Goal: Transaction & Acquisition: Purchase product/service

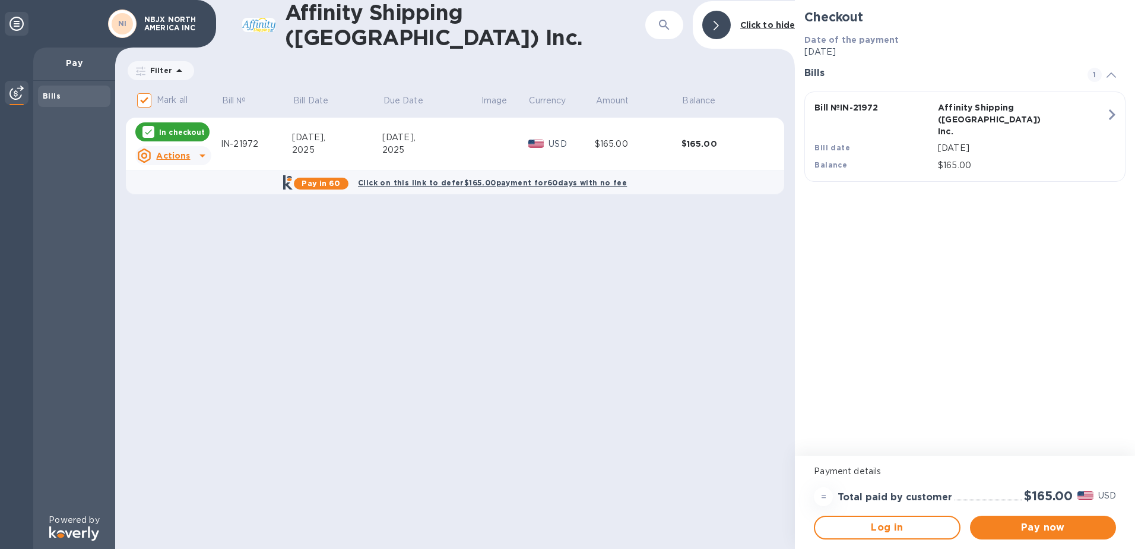
drag, startPoint x: 479, startPoint y: 198, endPoint x: 510, endPoint y: 189, distance: 32.6
click at [510, 189] on table "Mark all Bill № Bill Date Due Date Image Currency Amount Balance In checkout Ac…" at bounding box center [455, 146] width 659 height 119
click at [1037, 526] on span "Pay now" at bounding box center [1043, 527] width 127 height 14
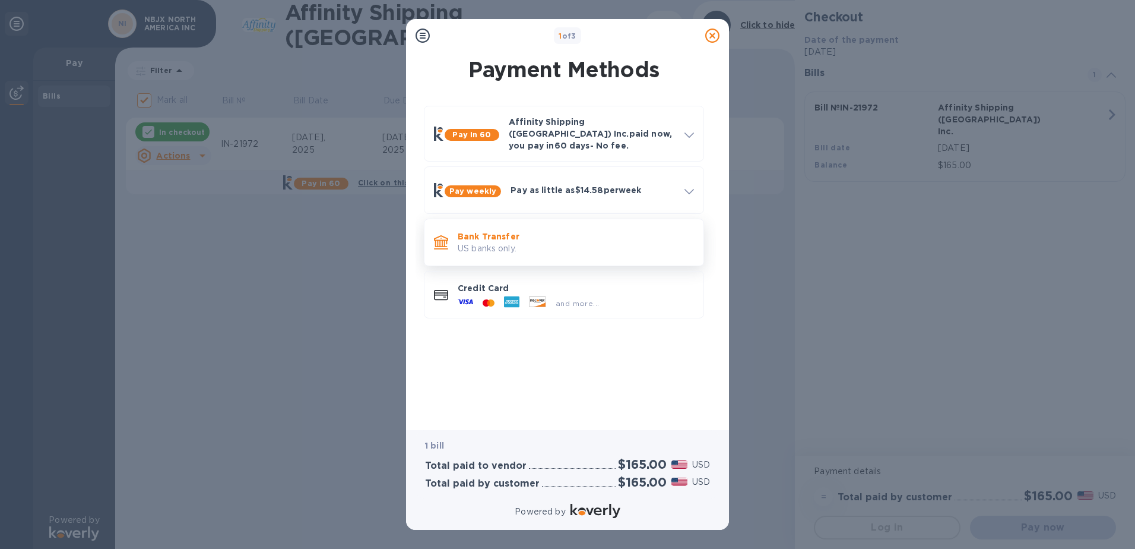
click at [526, 242] on p "US banks only." at bounding box center [576, 248] width 236 height 12
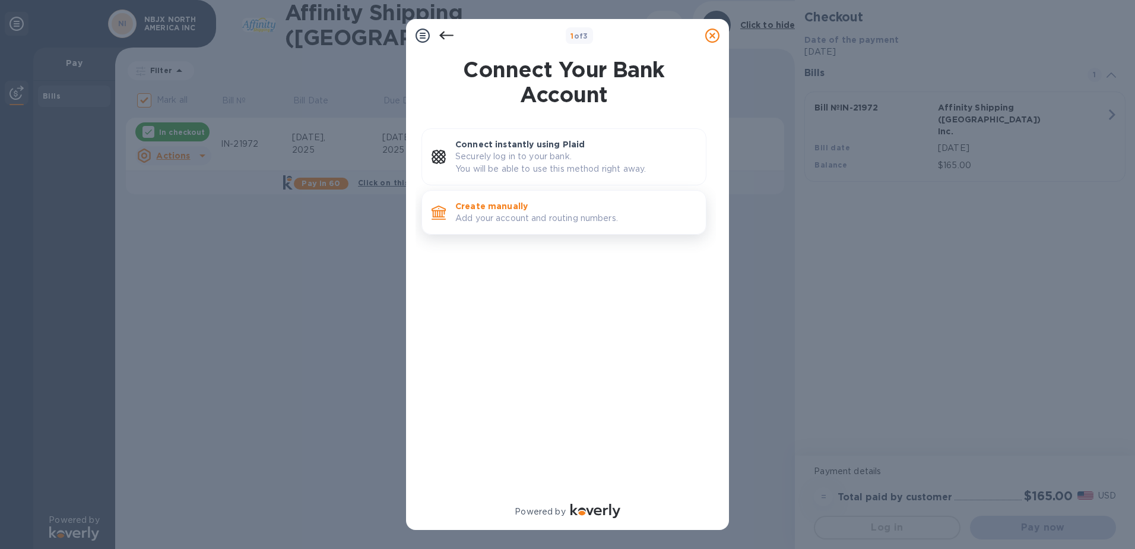
click at [499, 213] on p "Add your account and routing numbers." at bounding box center [575, 218] width 241 height 12
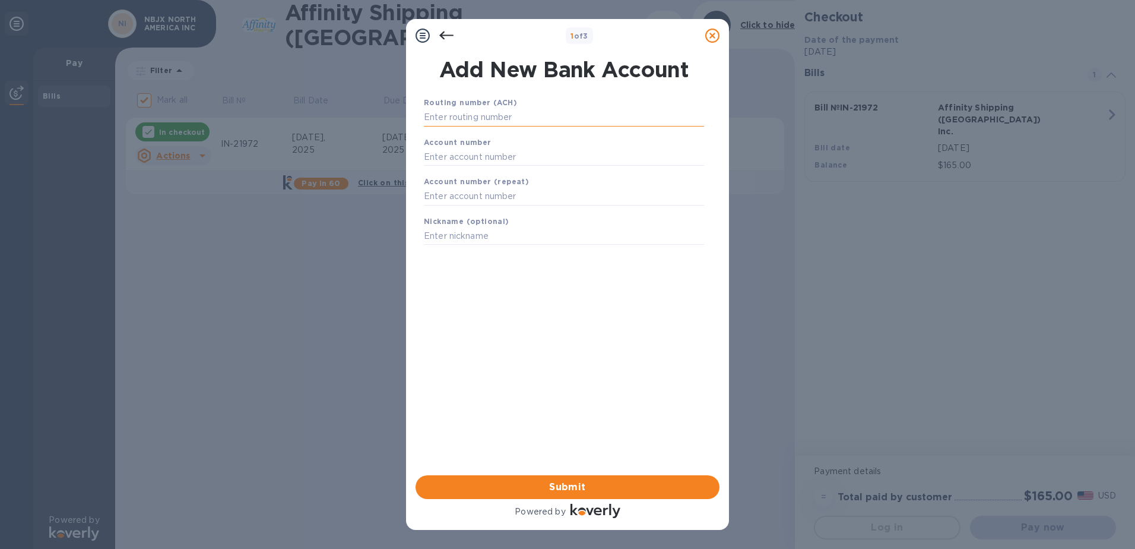
click at [460, 114] on input "text" at bounding box center [564, 118] width 280 height 18
type input "072000805"
click at [459, 170] on input "text" at bounding box center [564, 172] width 280 height 18
paste input "3750 1152 6321"
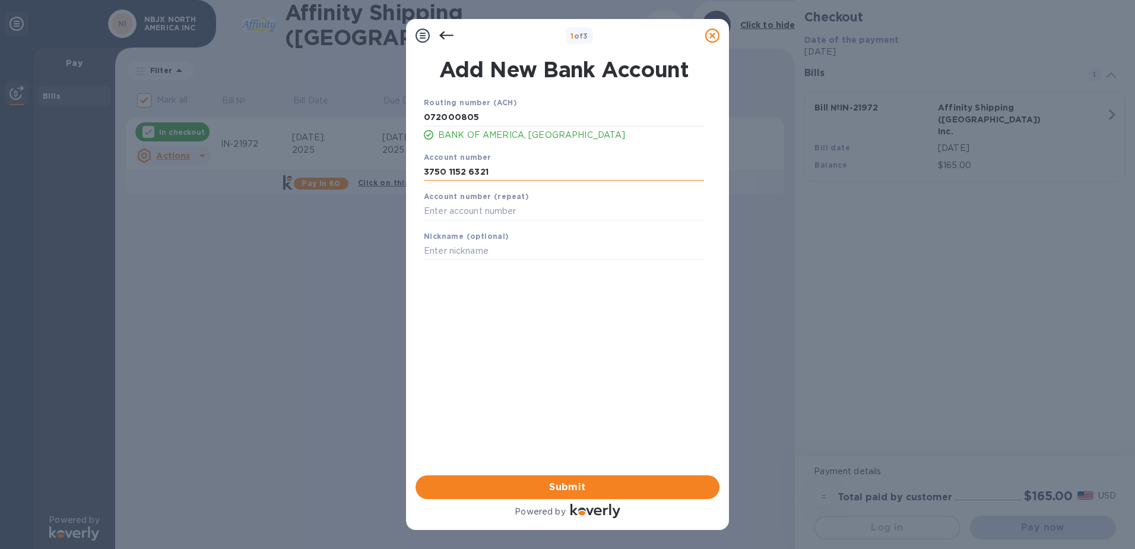
click at [448, 170] on input "3750 1152 6321" at bounding box center [564, 172] width 280 height 18
click at [466, 167] on input "37501152 6321" at bounding box center [564, 172] width 280 height 18
drag, startPoint x: 497, startPoint y: 169, endPoint x: 413, endPoint y: 168, distance: 84.3
click at [413, 168] on div "Add New Bank Account Routing number (ACH) [US_BANK_ROUTING_MICR] BANK OF AMERIC…" at bounding box center [567, 263] width 323 height 423
type input "375011526321"
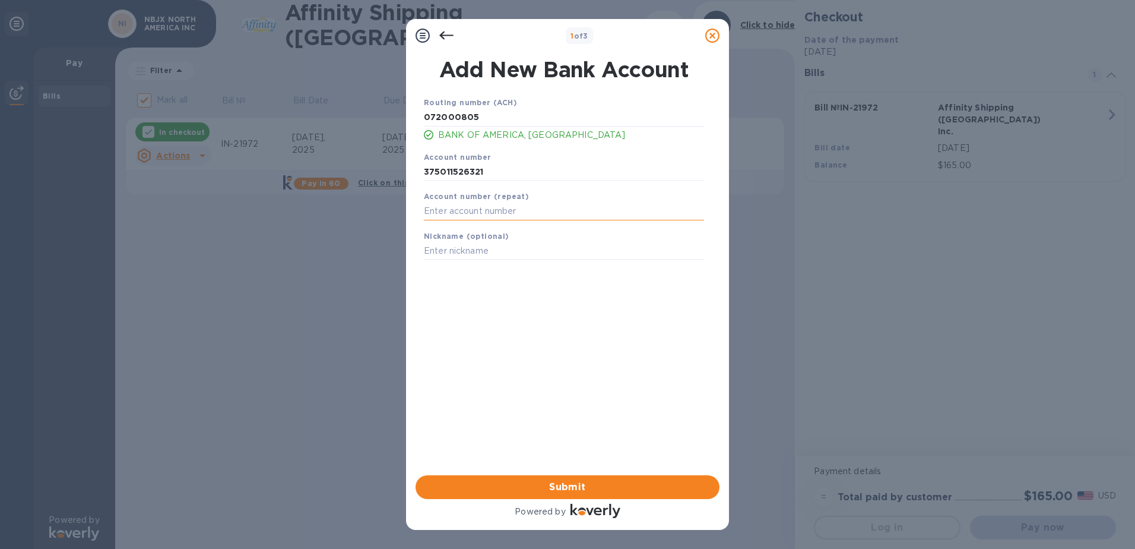
click at [451, 211] on input "text" at bounding box center [564, 212] width 280 height 18
paste input "375011526321"
type input "375011526321"
click at [526, 490] on span "Submit" at bounding box center [567, 487] width 285 height 14
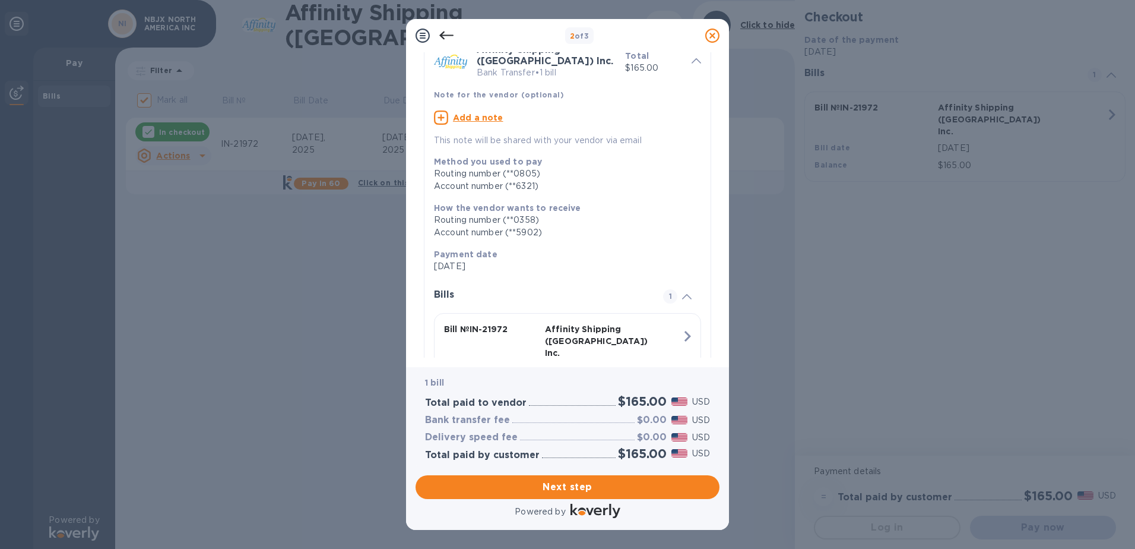
scroll to position [113, 0]
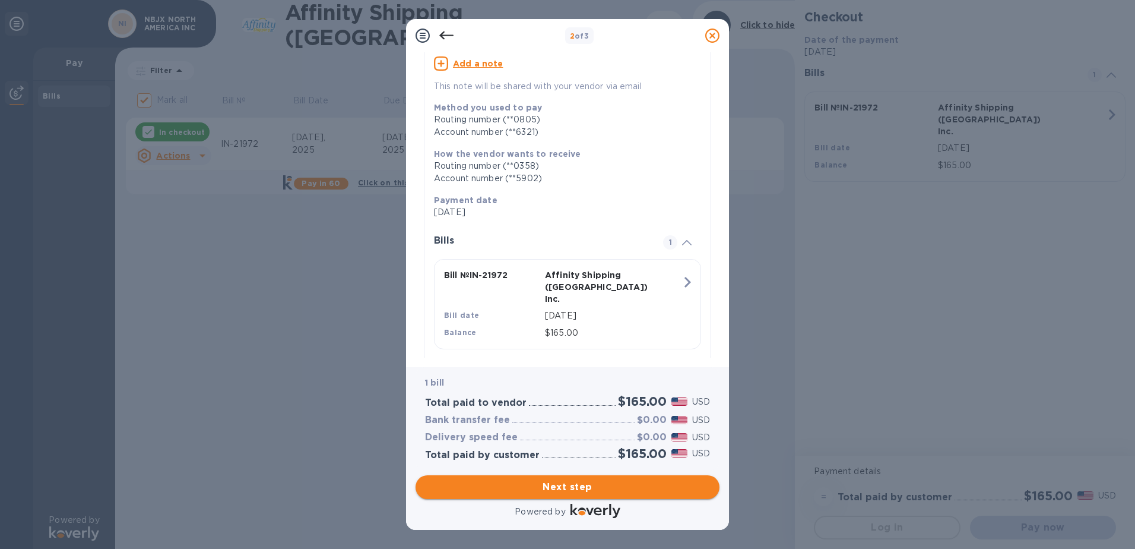
click at [591, 487] on span "Next step" at bounding box center [567, 487] width 285 height 14
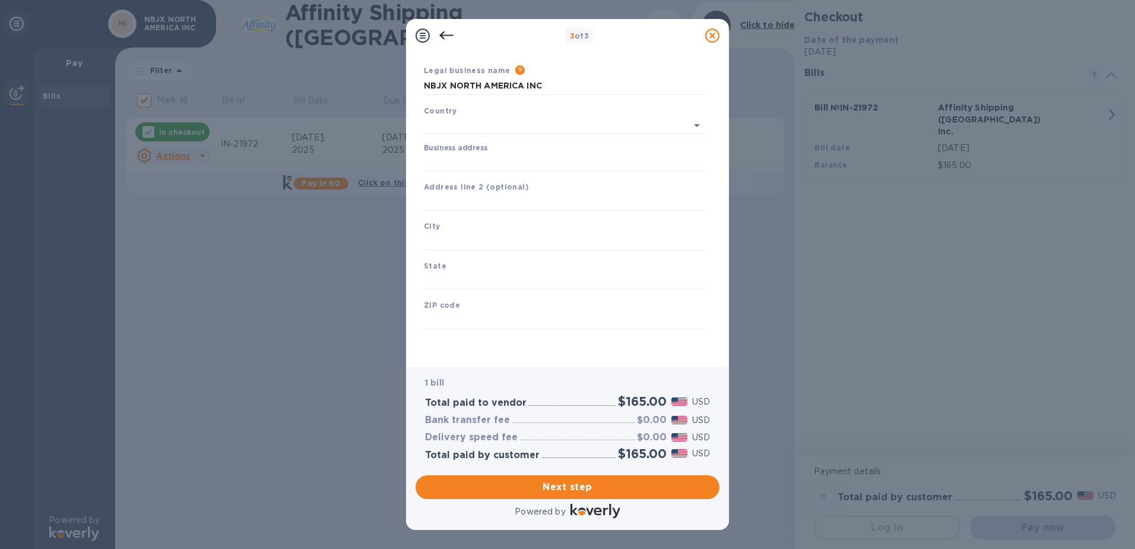
type input "[GEOGRAPHIC_DATA]"
click at [460, 160] on input "Business address" at bounding box center [564, 162] width 280 height 18
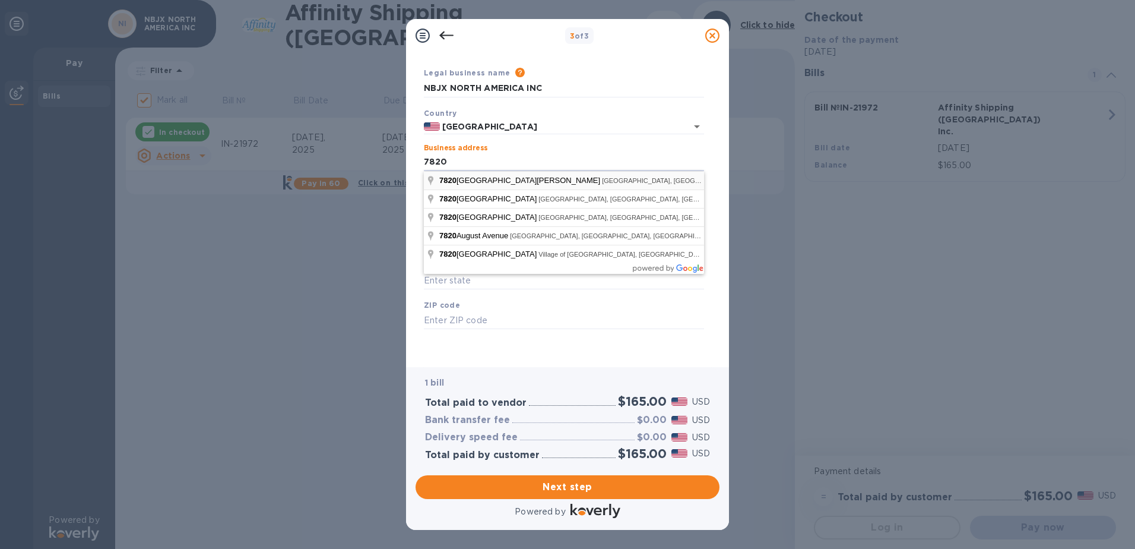
type input "[STREET_ADDRESS][PERSON_NAME]"
type input "MI"
type input "48187"
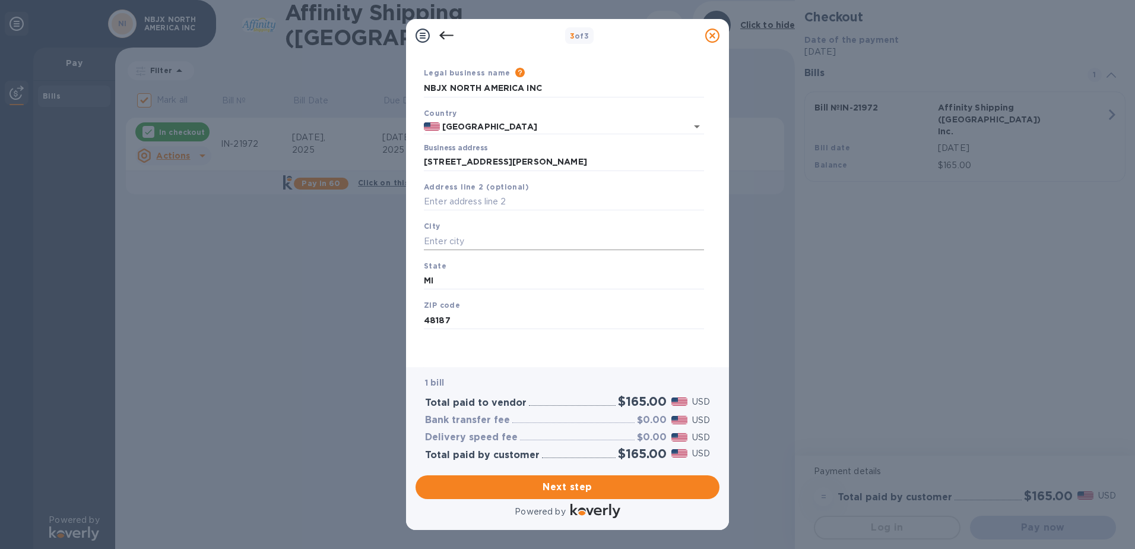
click at [444, 242] on input "text" at bounding box center [564, 241] width 280 height 18
type input "canton"
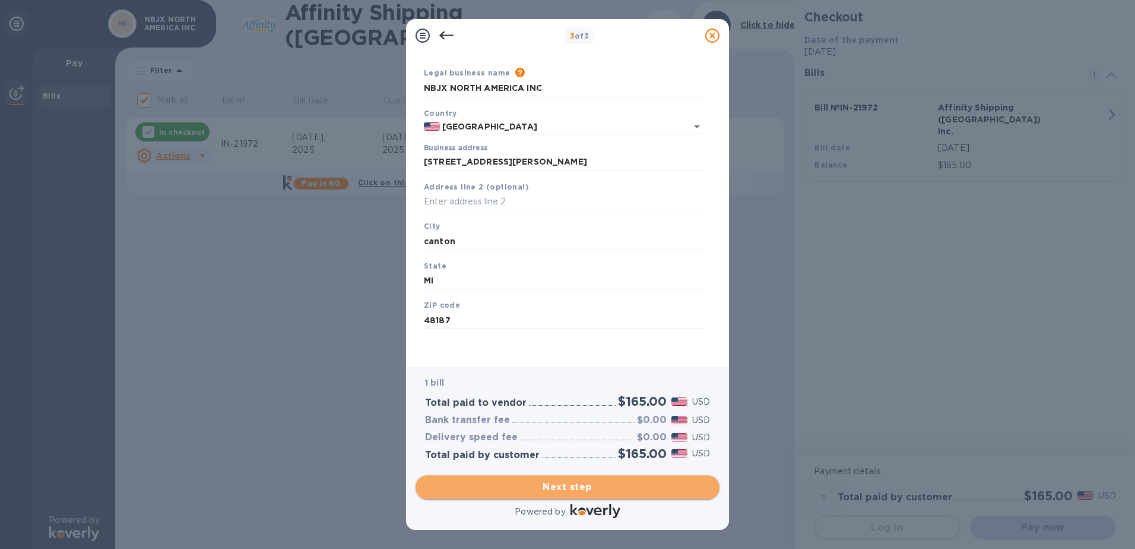
click at [618, 493] on span "Next step" at bounding box center [567, 487] width 285 height 14
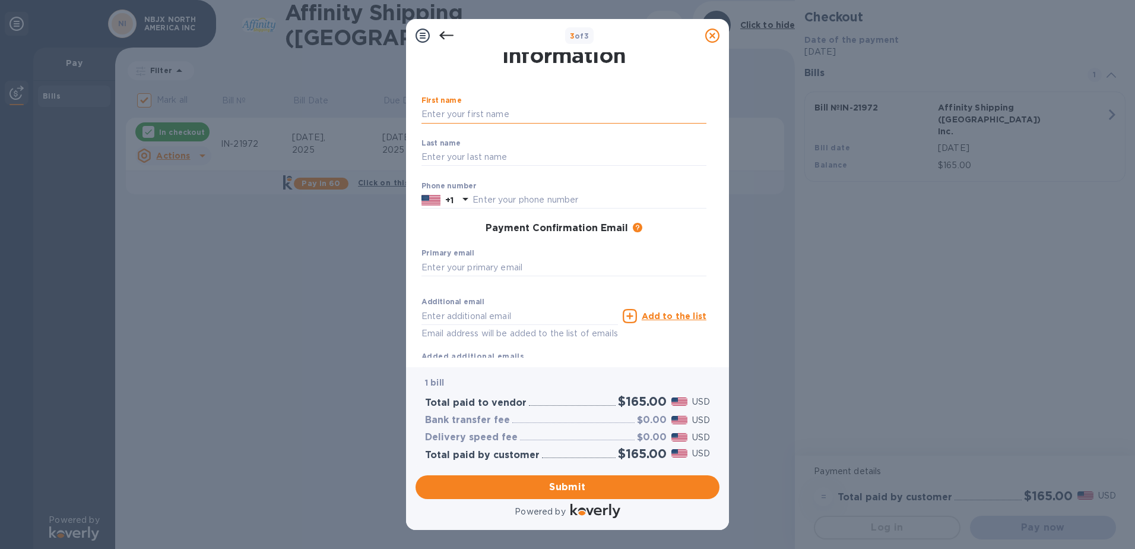
click at [476, 117] on input "text" at bounding box center [564, 115] width 285 height 18
type input "[PERSON_NAME]"
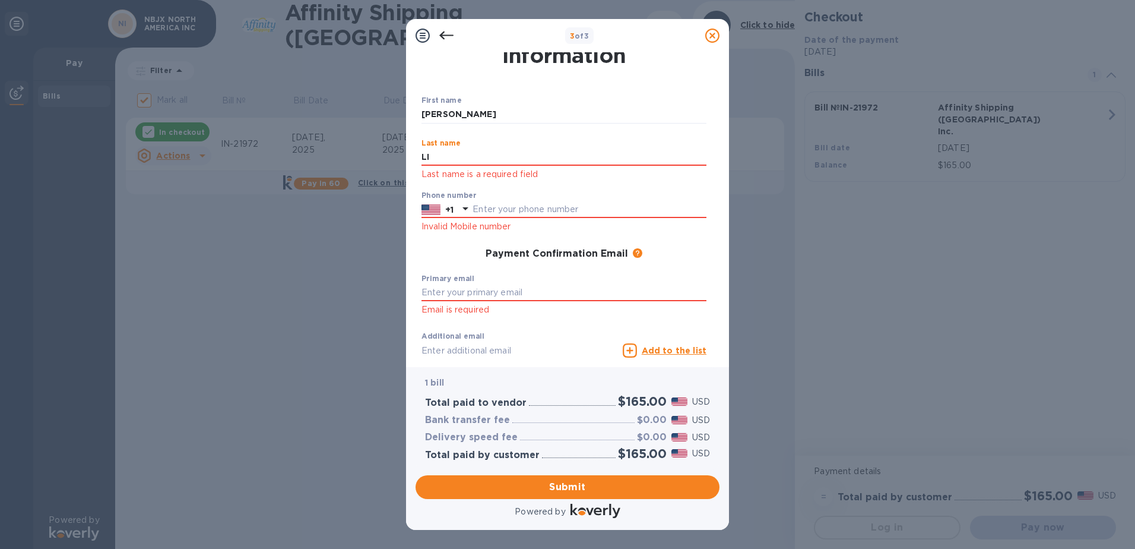
type input "LI"
click at [650, 198] on div "Phone number +1 Invalid Mobile number" at bounding box center [564, 212] width 285 height 43
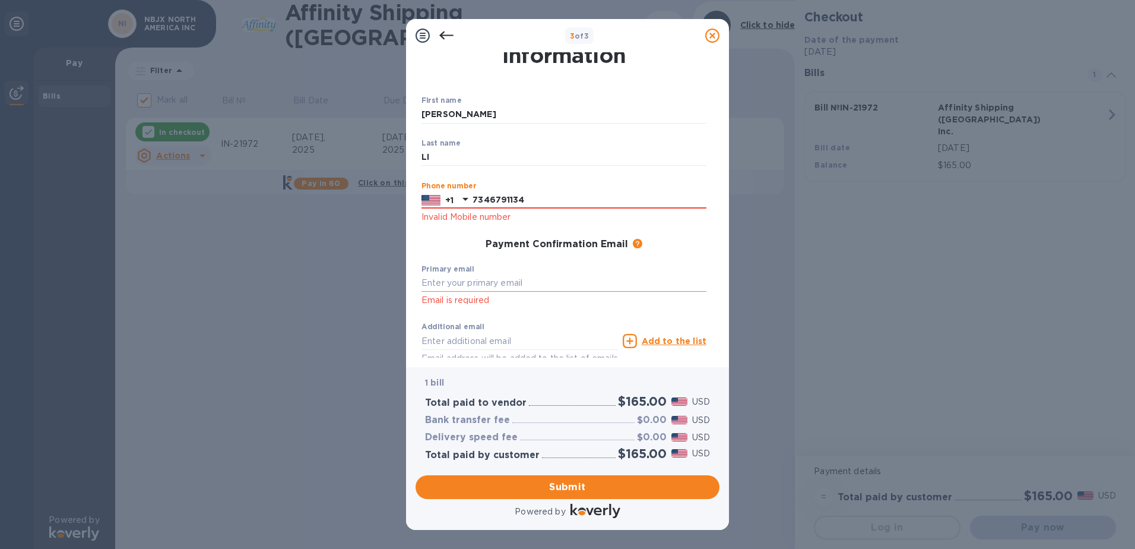
type input "7346791134"
click at [491, 277] on input "text" at bounding box center [564, 283] width 285 height 18
type input "[EMAIL_ADDRESS][DOMAIN_NAME]"
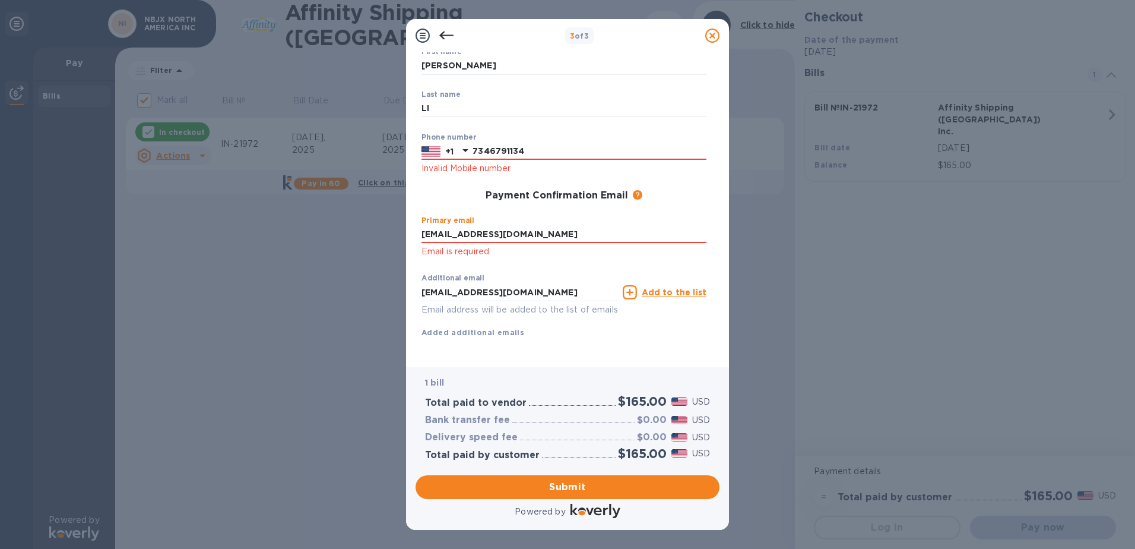
scroll to position [94, 0]
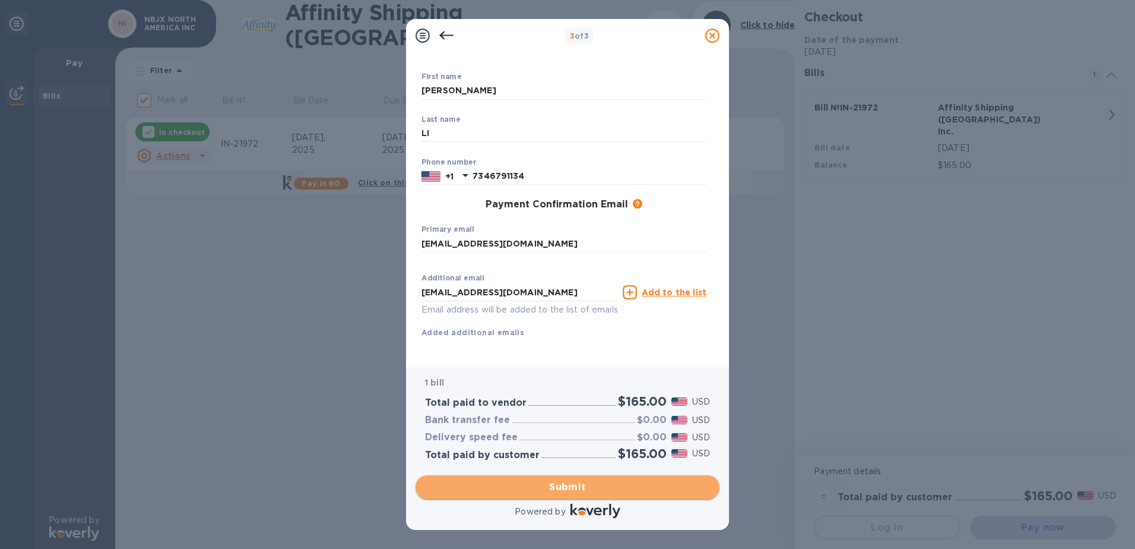
click at [550, 484] on span "Submit" at bounding box center [567, 487] width 285 height 14
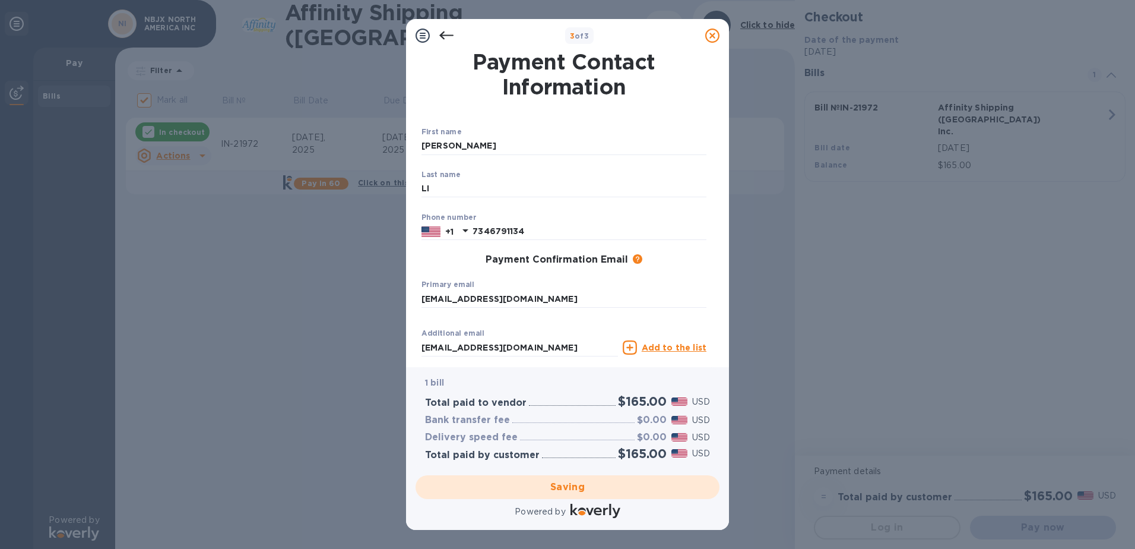
scroll to position [0, 0]
checkbox input "false"
